Goal: Task Accomplishment & Management: Manage account settings

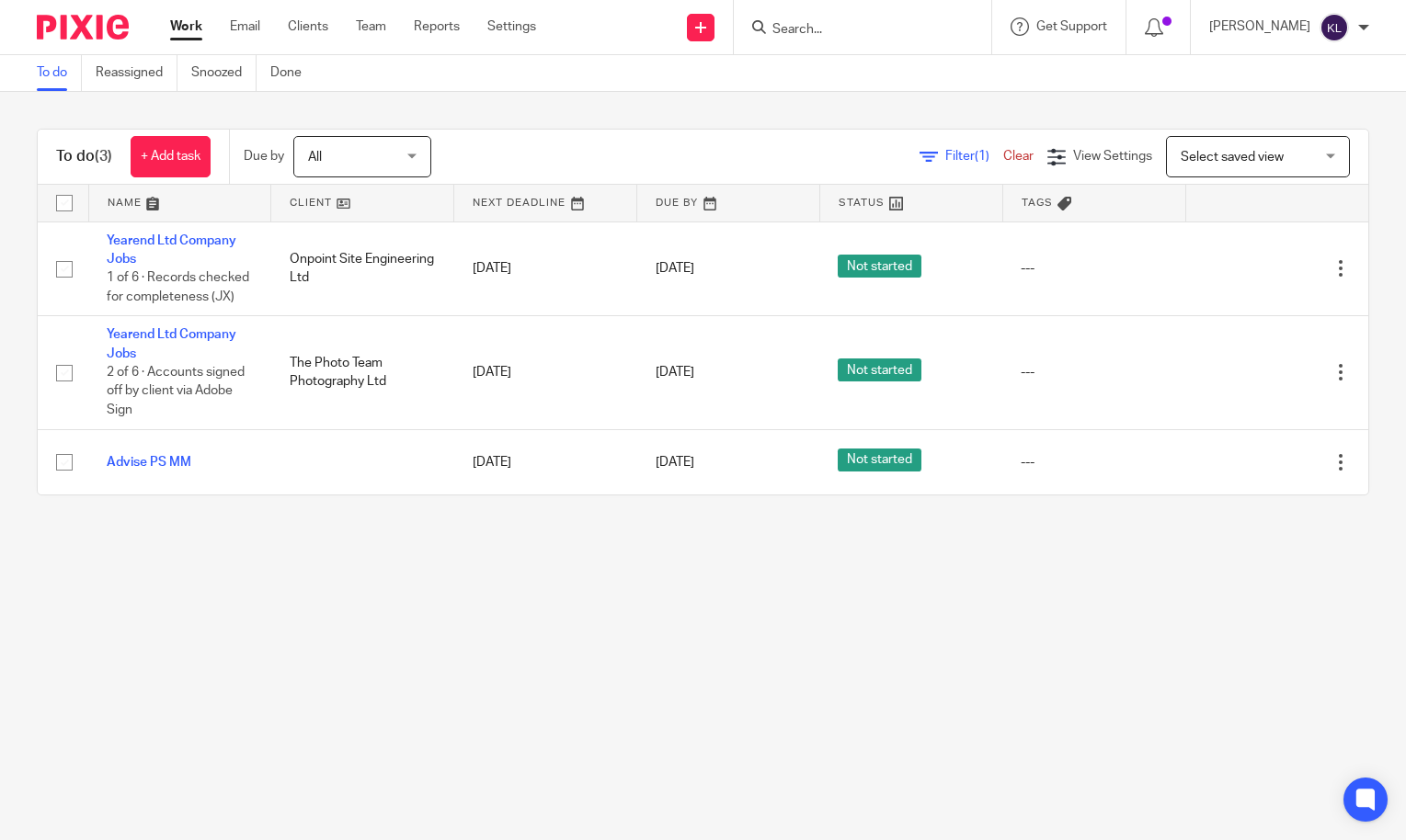
click at [844, 23] on input "Search" at bounding box center [853, 30] width 166 height 17
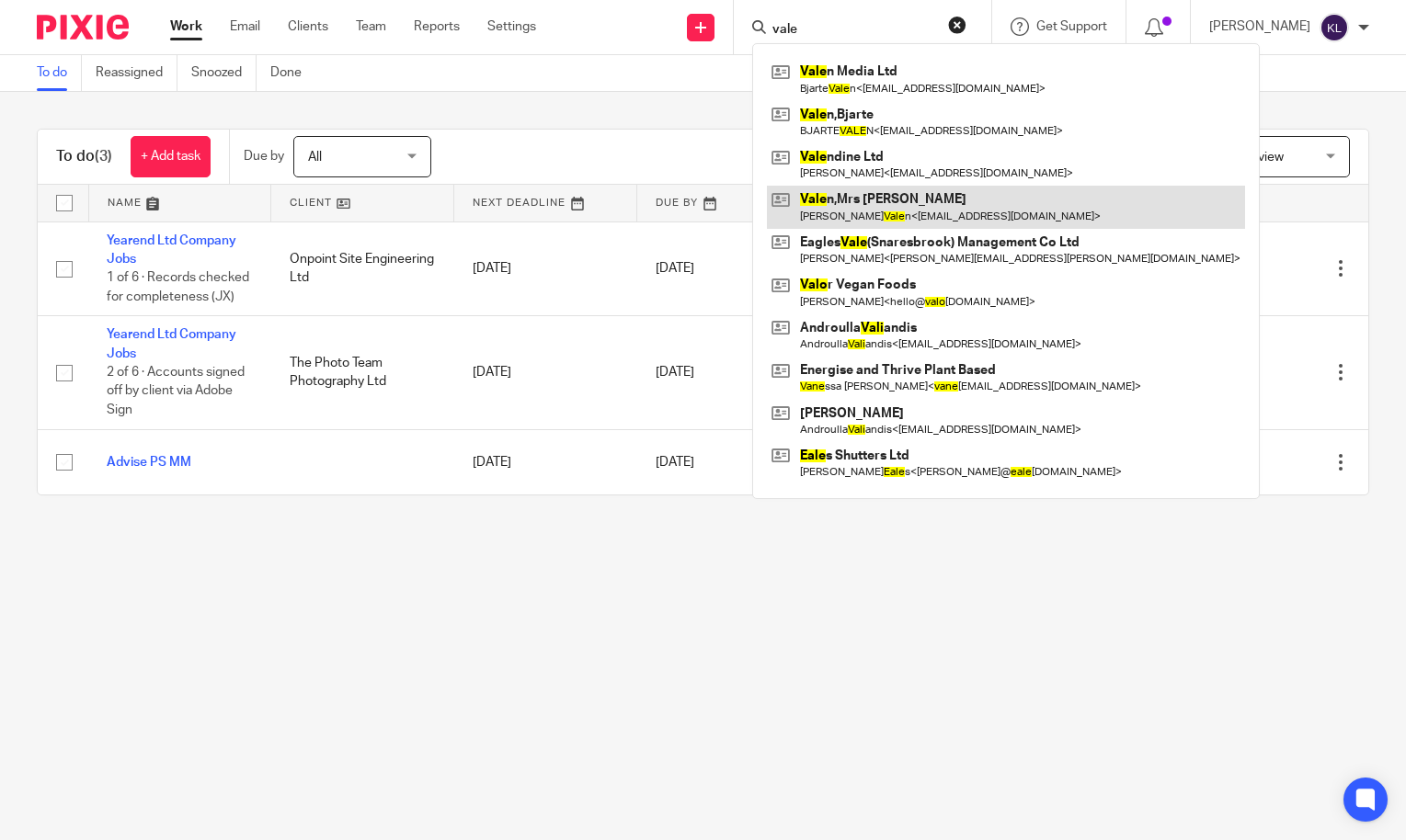
type input "vale"
click at [860, 192] on link at bounding box center [1006, 206] width 478 height 42
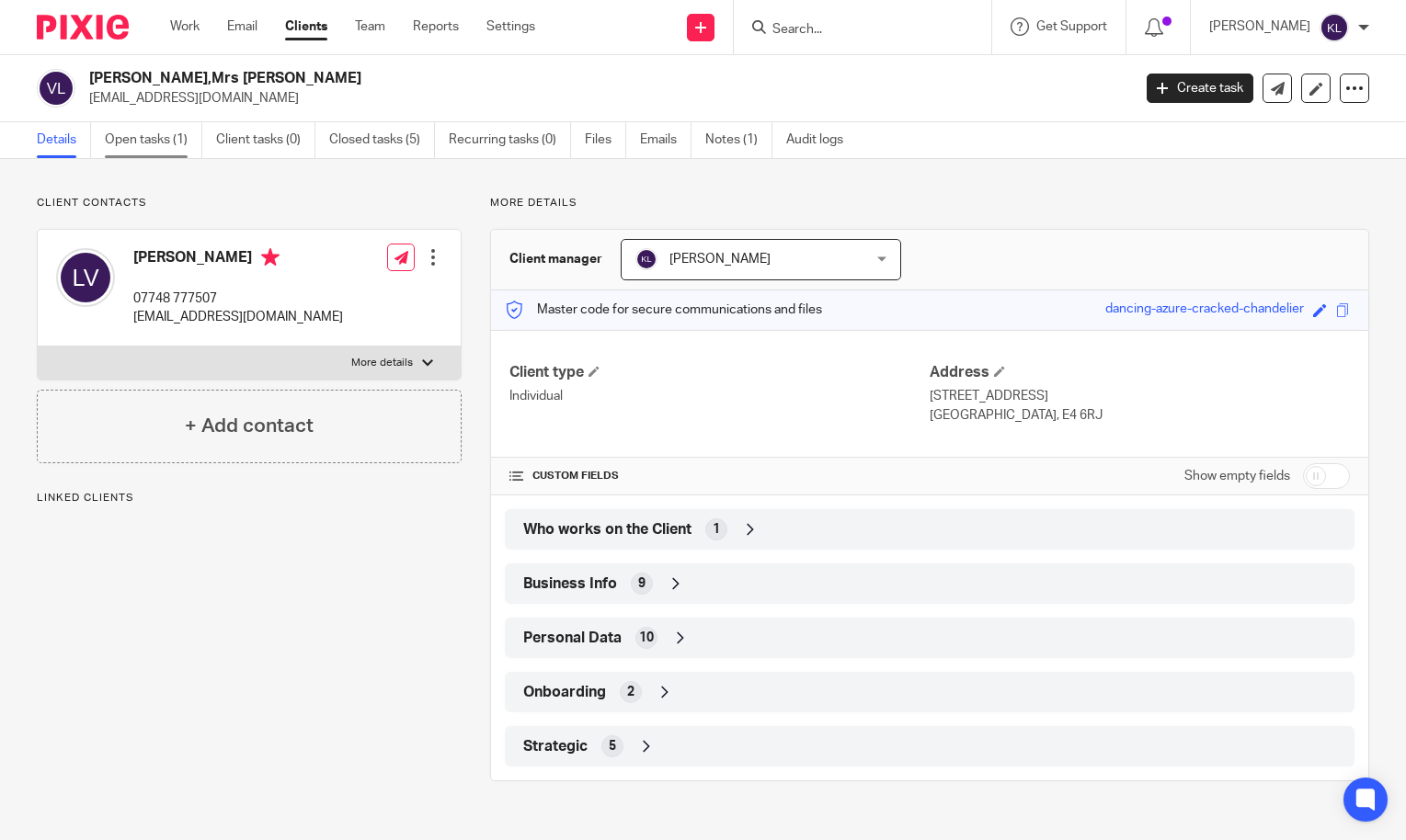
click at [142, 135] on link "Open tasks (1)" at bounding box center [153, 140] width 97 height 36
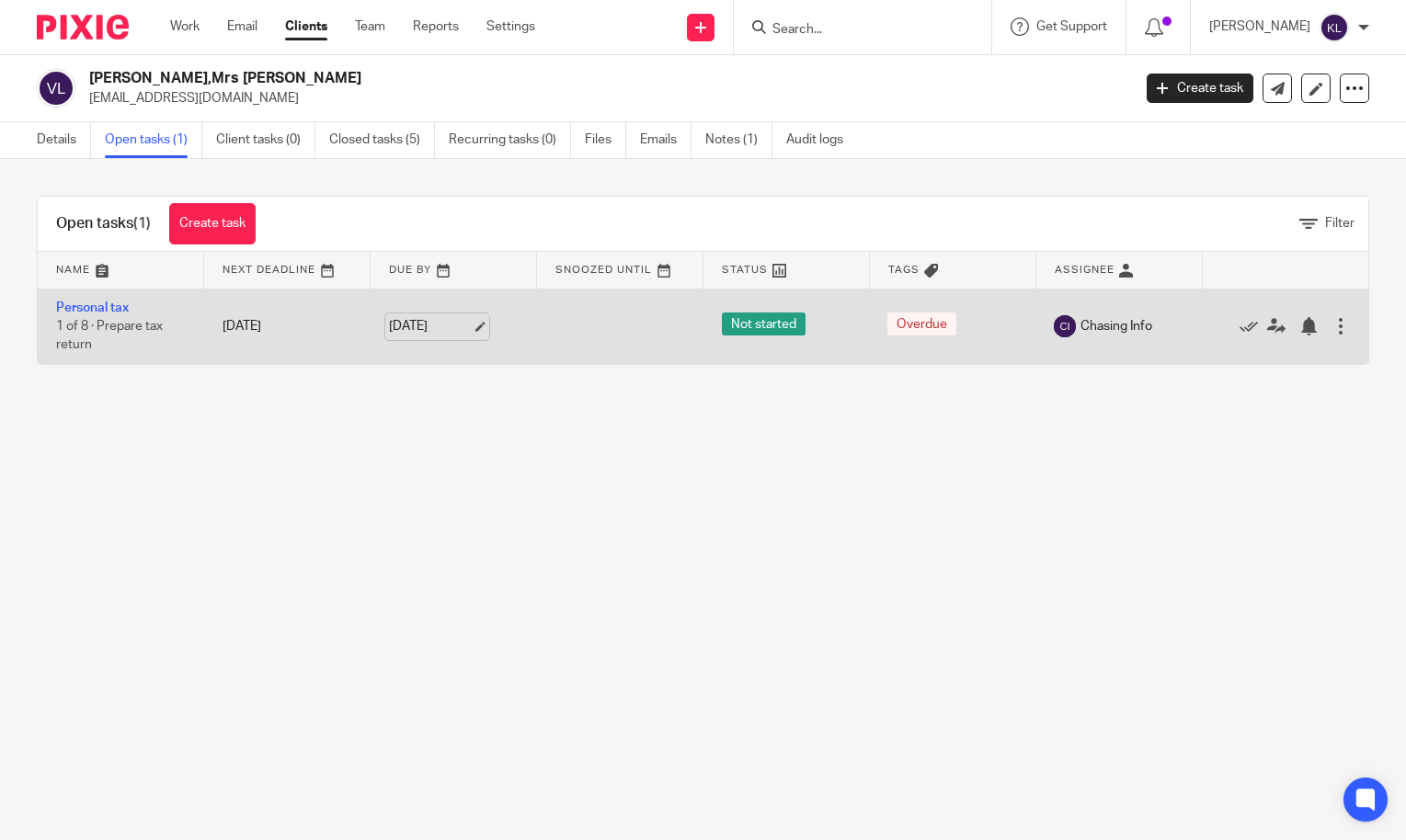
click at [407, 326] on link "12 Sep 2025" at bounding box center [430, 327] width 82 height 20
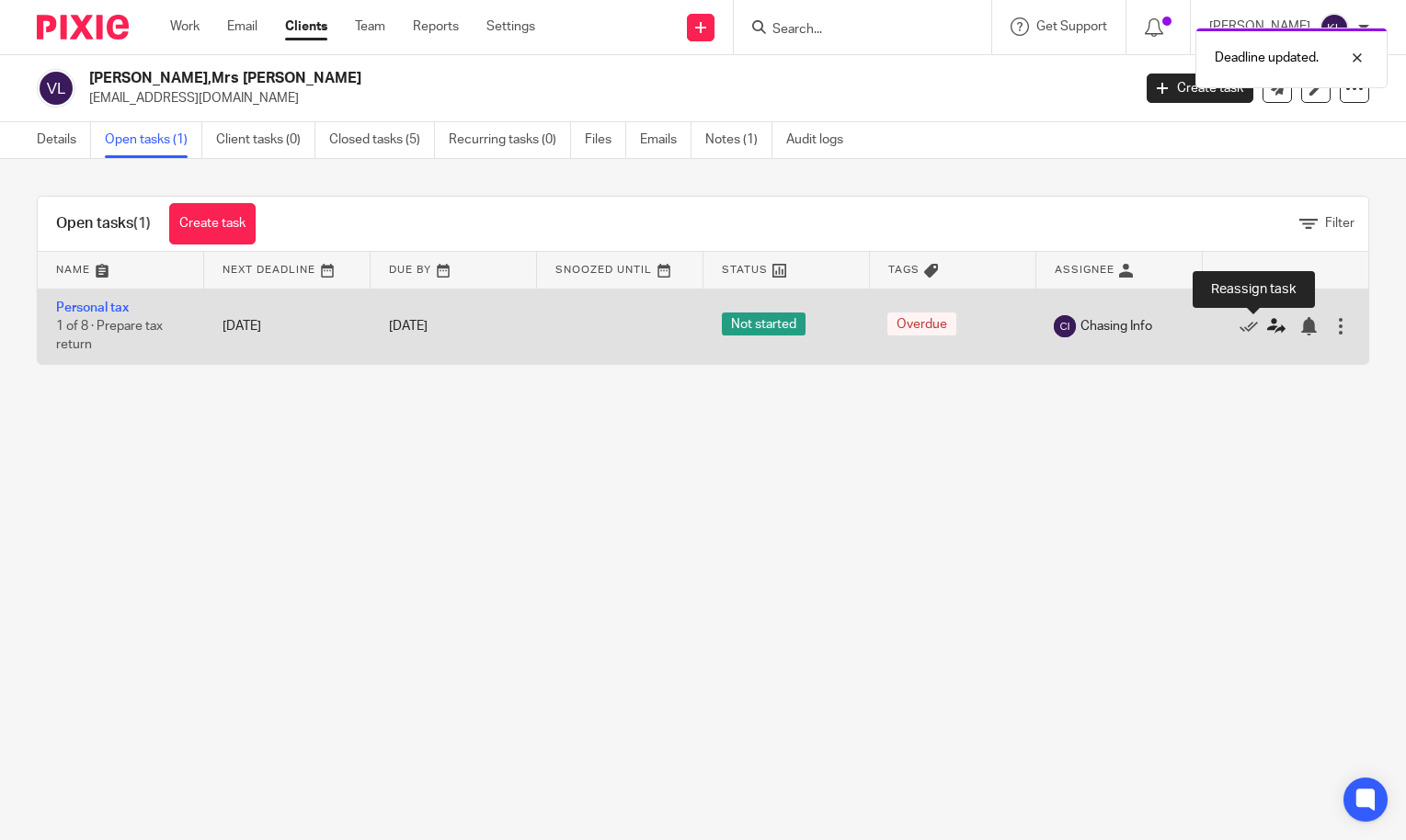
click at [1268, 326] on icon at bounding box center [1277, 326] width 19 height 19
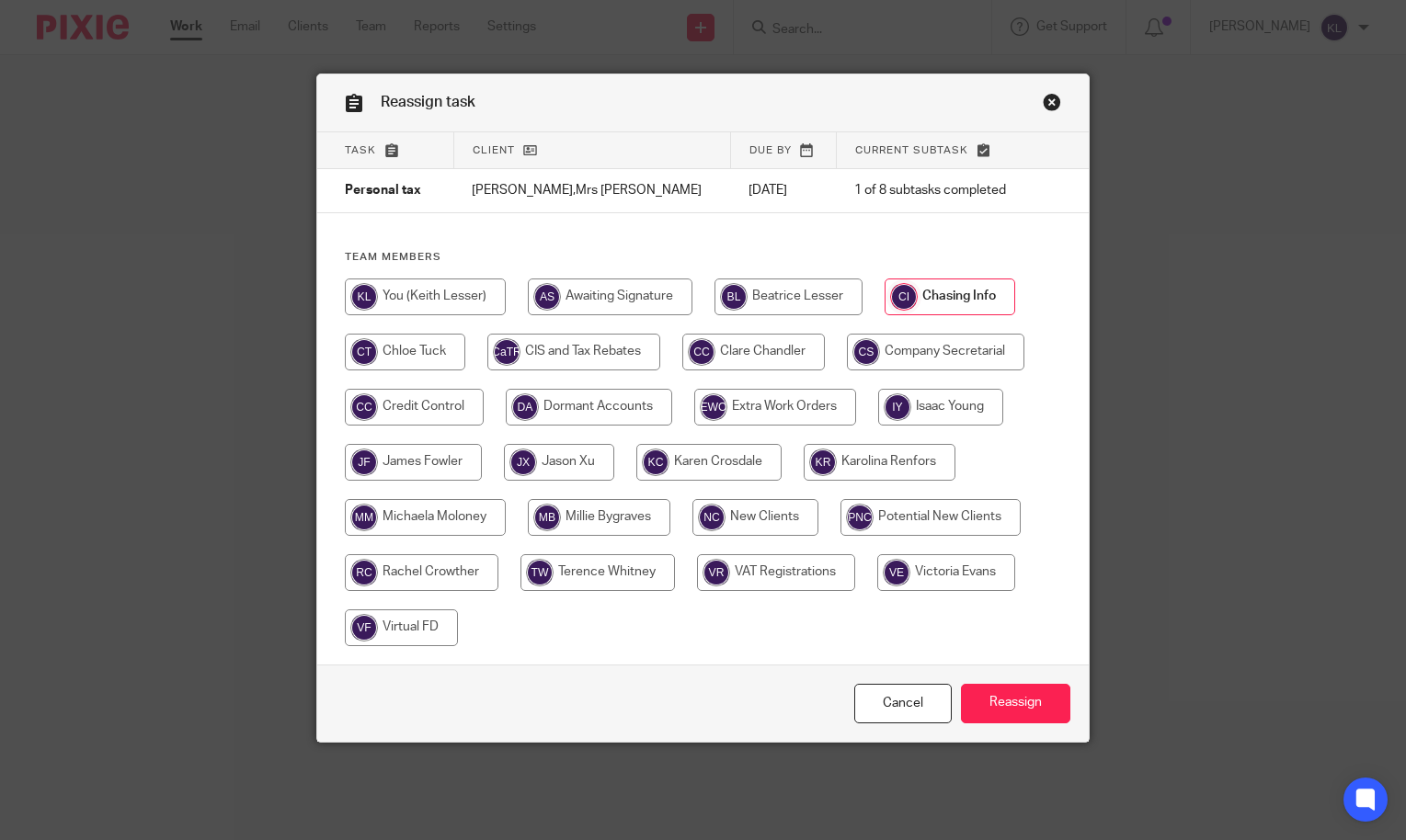
click at [529, 460] on input "radio" at bounding box center [559, 463] width 111 height 37
radio input "true"
click at [1039, 705] on input "Reassign" at bounding box center [1016, 704] width 110 height 39
